Goal: Information Seeking & Learning: Learn about a topic

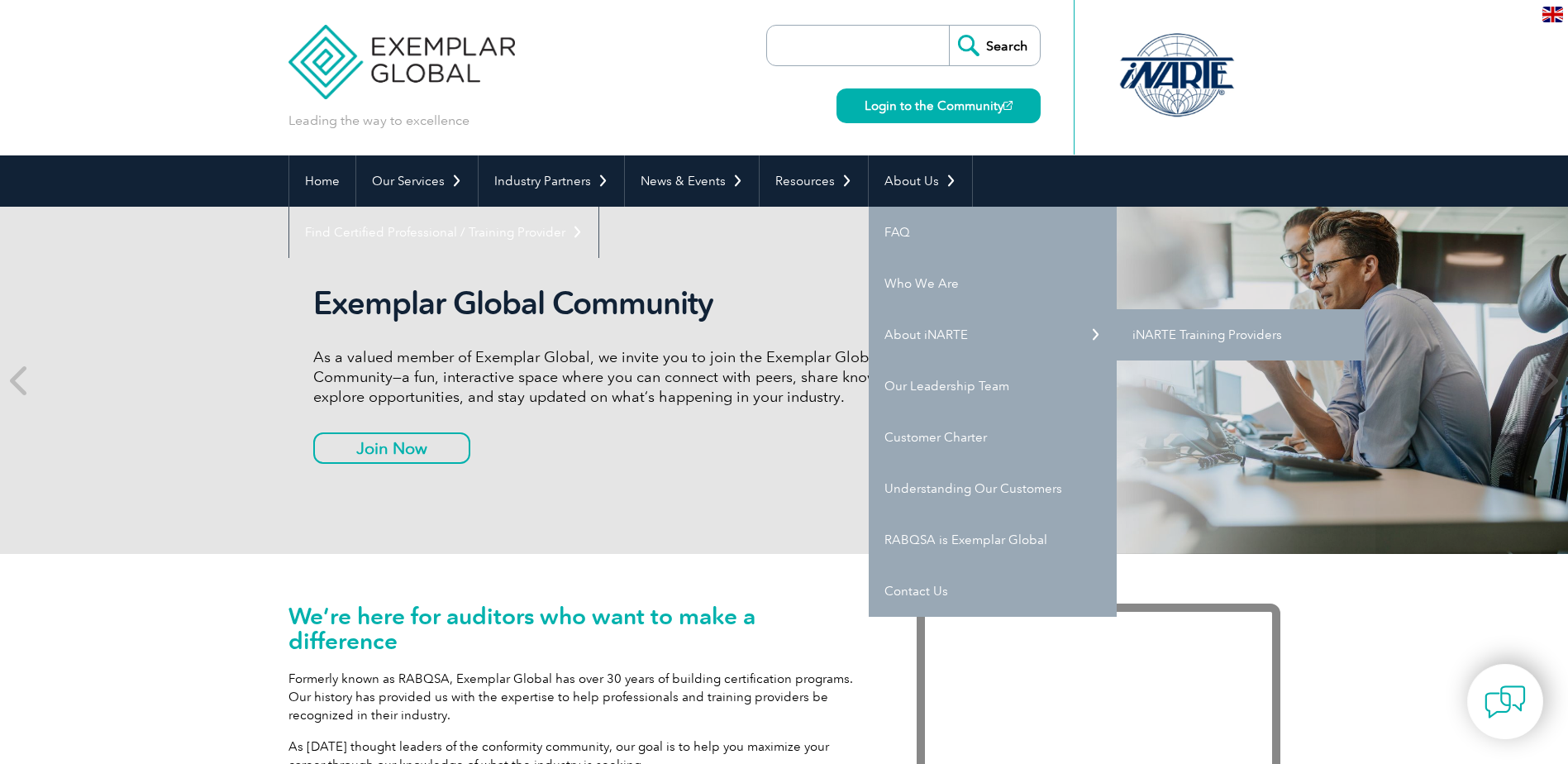
click at [1175, 335] on link "iNARTE Training Providers" at bounding box center [1240, 335] width 248 height 51
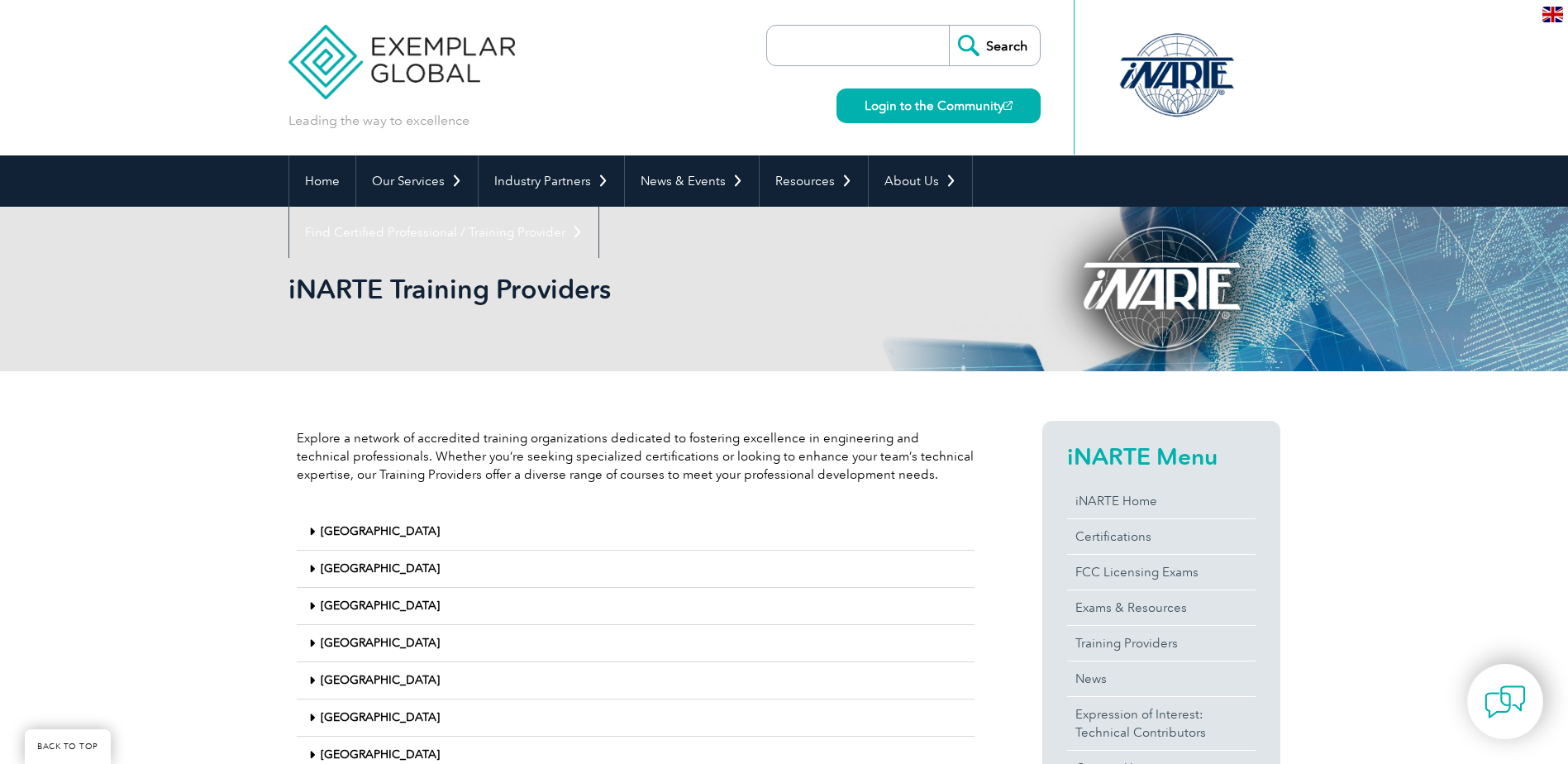
scroll to position [248, 0]
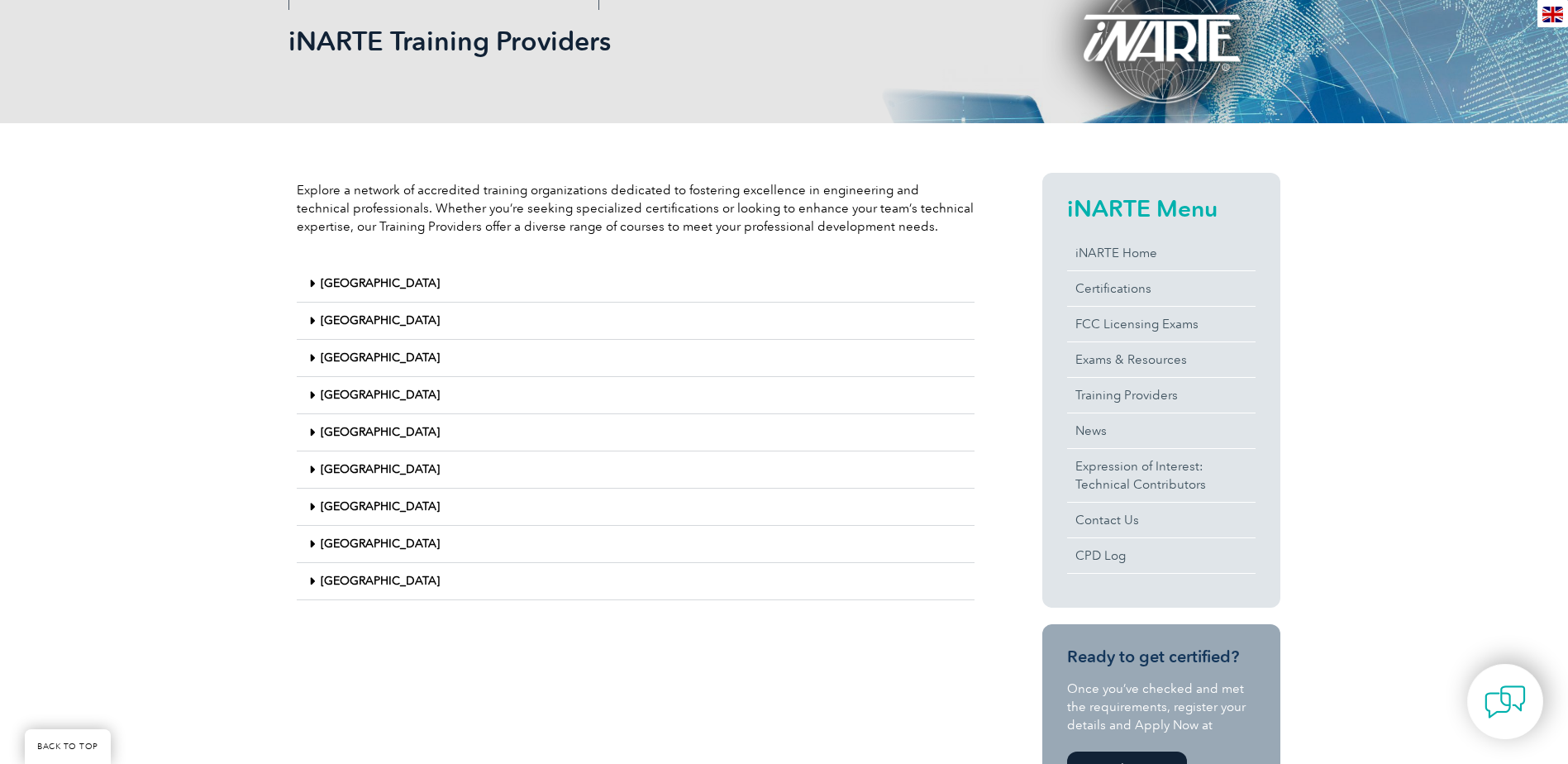
click at [310, 579] on icon at bounding box center [312, 581] width 6 height 11
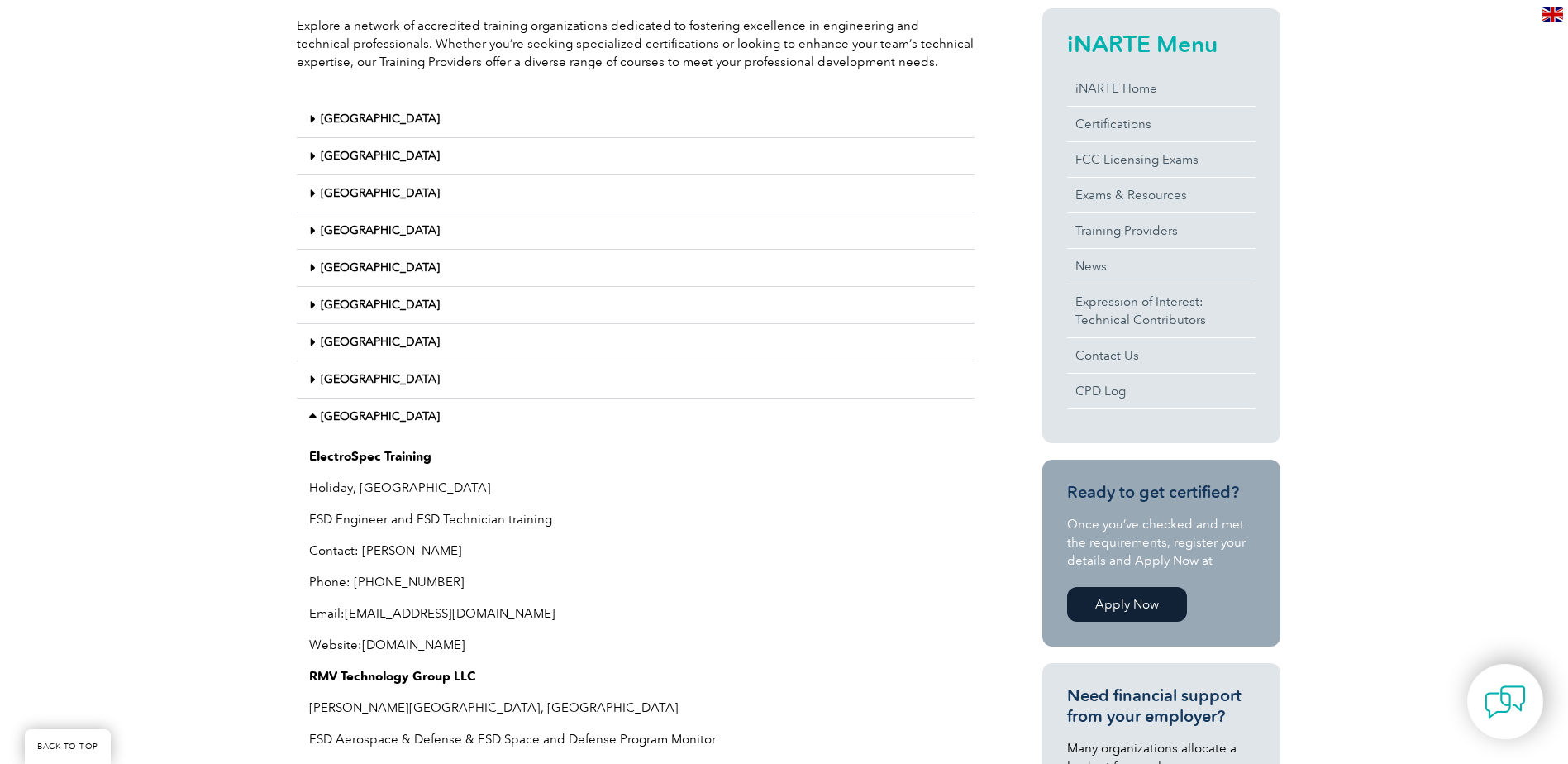
scroll to position [413, 0]
drag, startPoint x: 310, startPoint y: 454, endPoint x: 537, endPoint y: 637, distance: 291.6
click at [537, 637] on div "ElectroSpec Training Holiday, [GEOGRAPHIC_DATA] ESD Engineer and ESD Technician…" at bounding box center [635, 667] width 678 height 466
copy div "ElectroSpec Training Holiday, [GEOGRAPHIC_DATA] ESD Engineer and ESD Technician…"
